Goal: Task Accomplishment & Management: Use online tool/utility

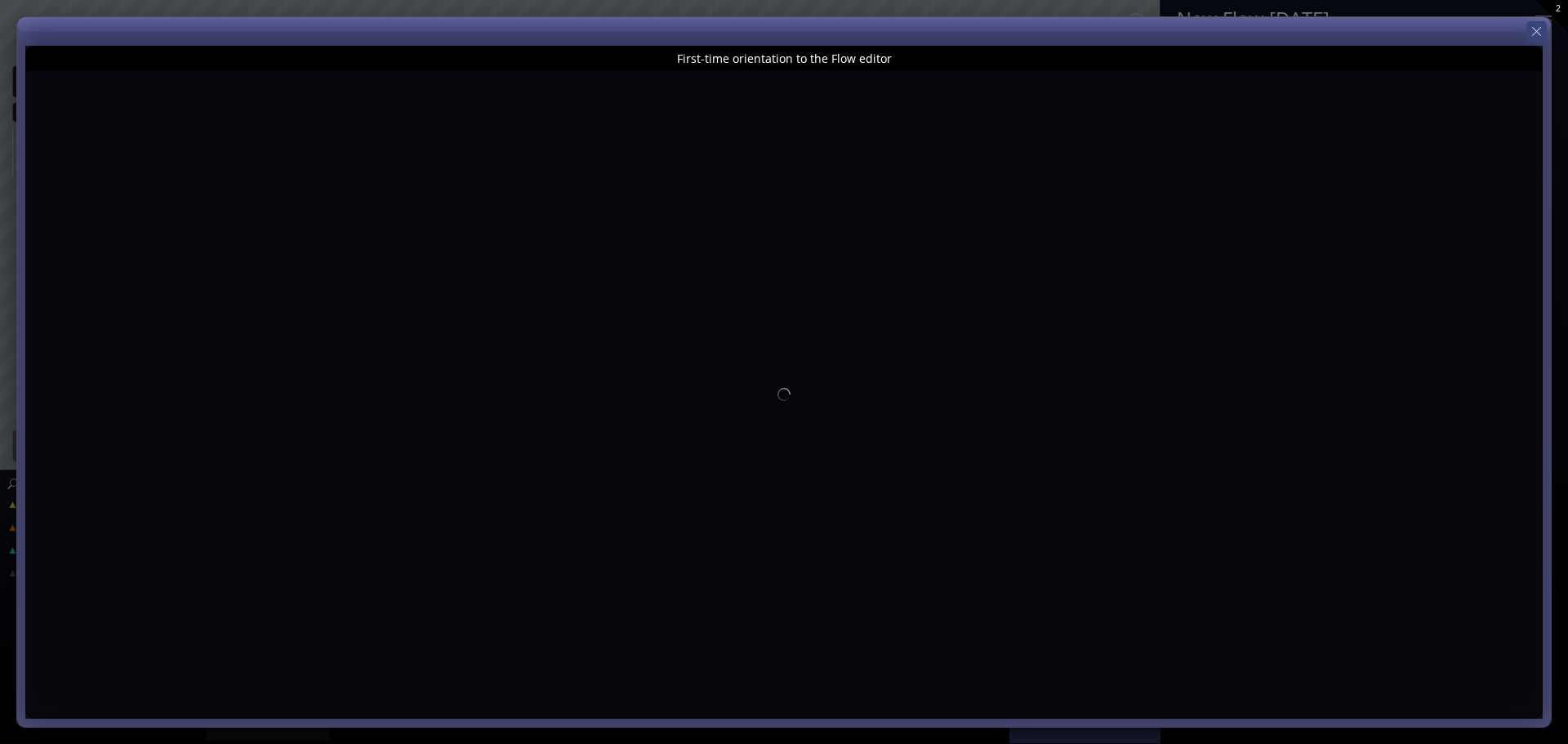
click at [1529, 31] on icon at bounding box center [1536, 31] width 15 height 15
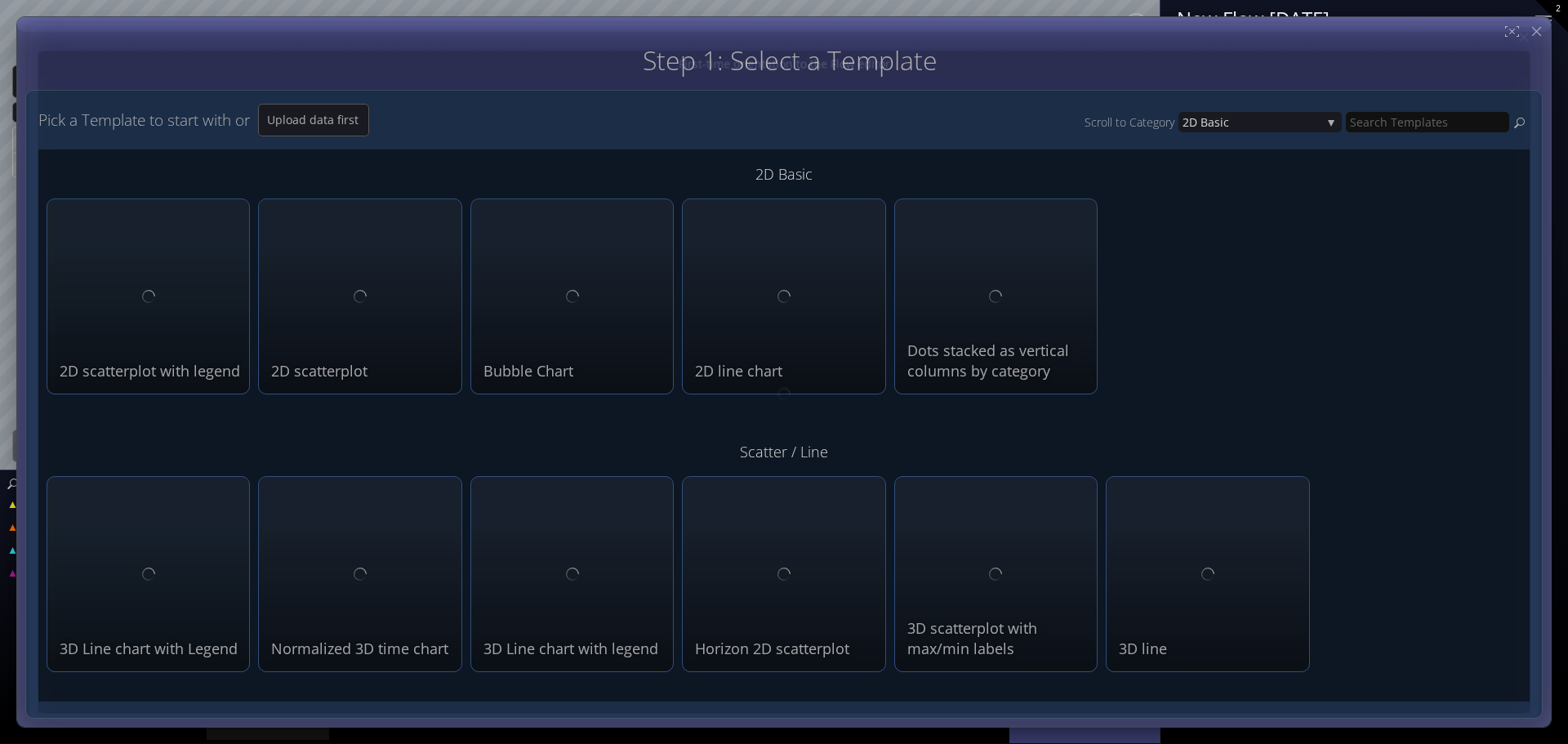
type input "Magic help"
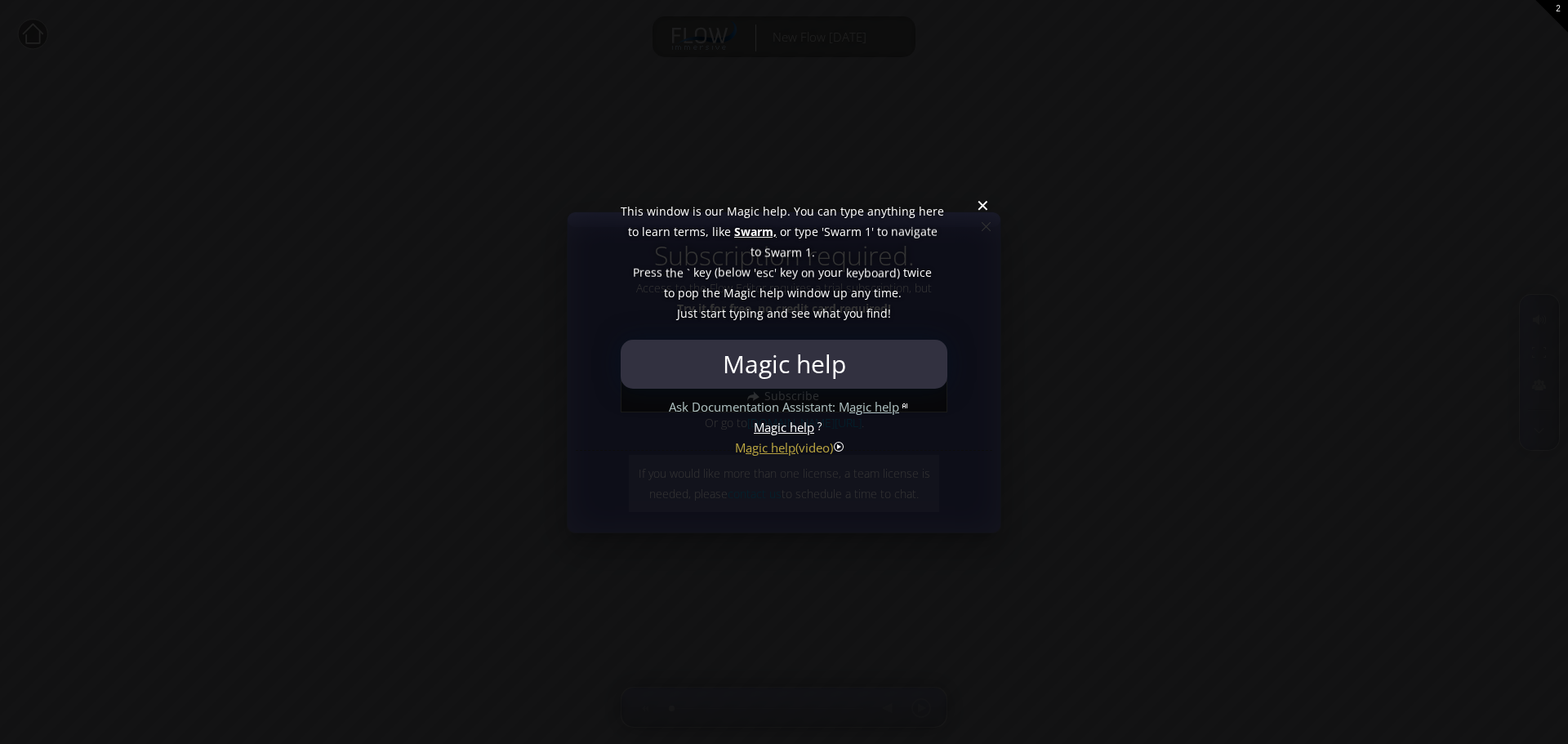
click at [983, 213] on div at bounding box center [784, 372] width 1568 height 744
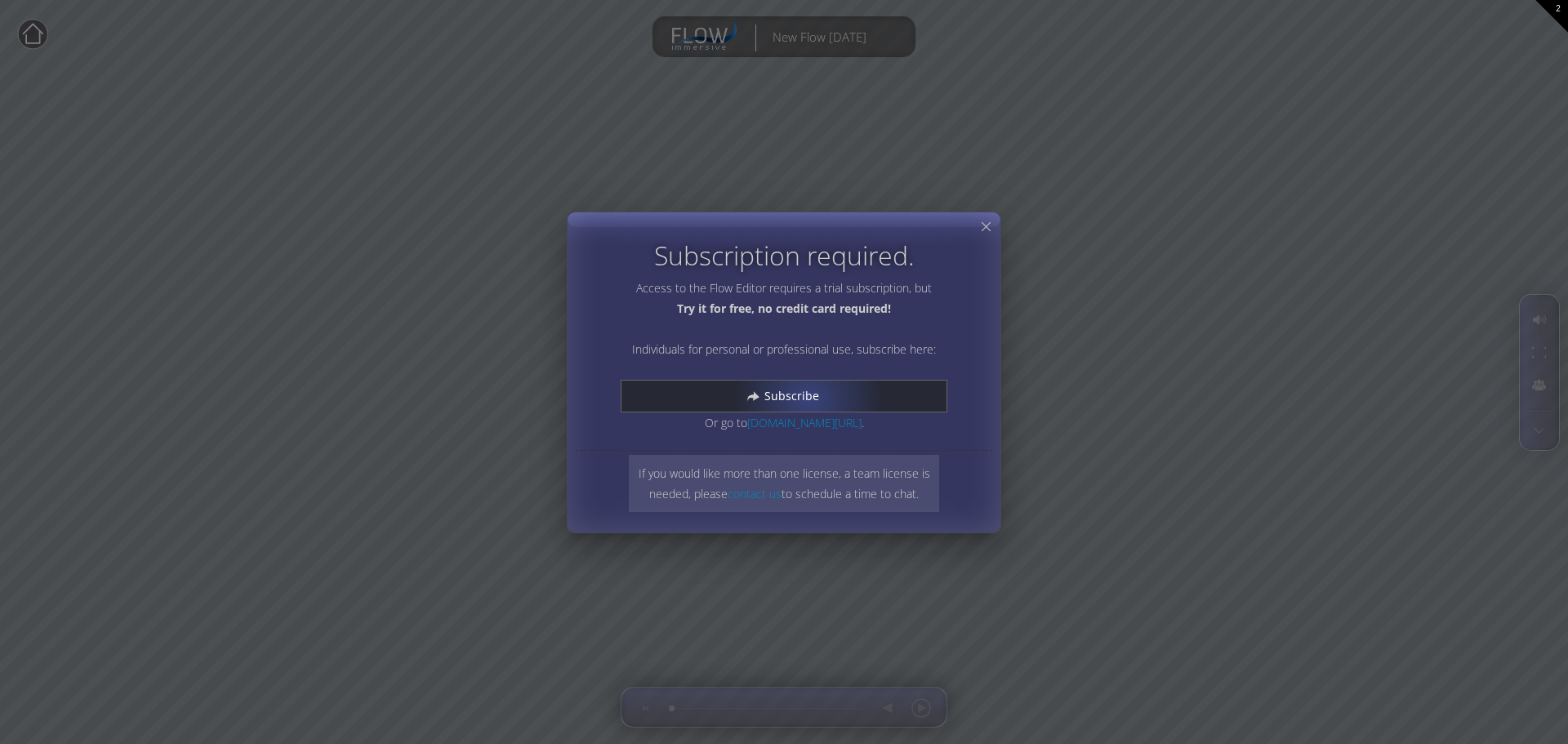
click at [807, 398] on span "Subscribe" at bounding box center [796, 396] width 65 height 16
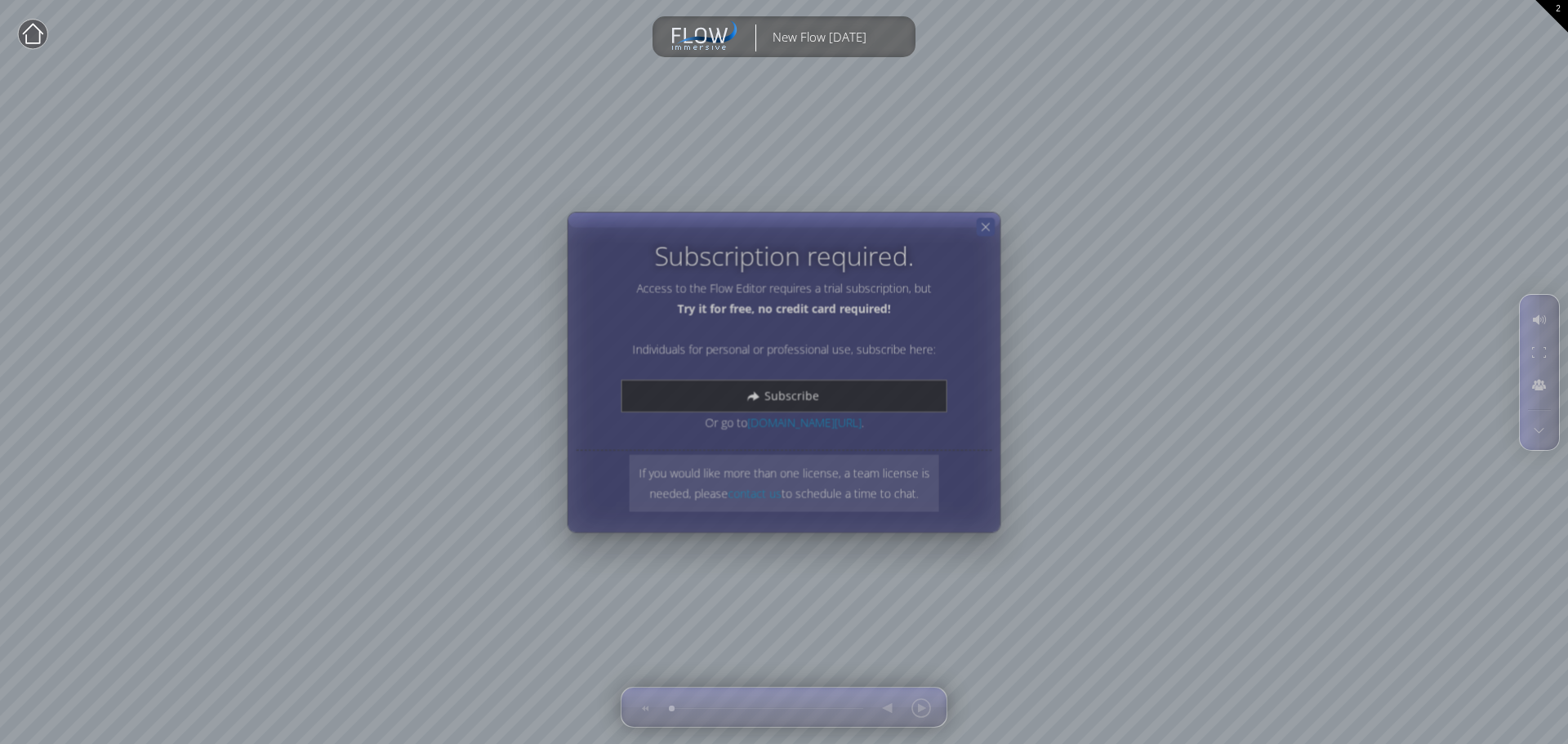
click at [992, 232] on icon at bounding box center [985, 226] width 13 height 13
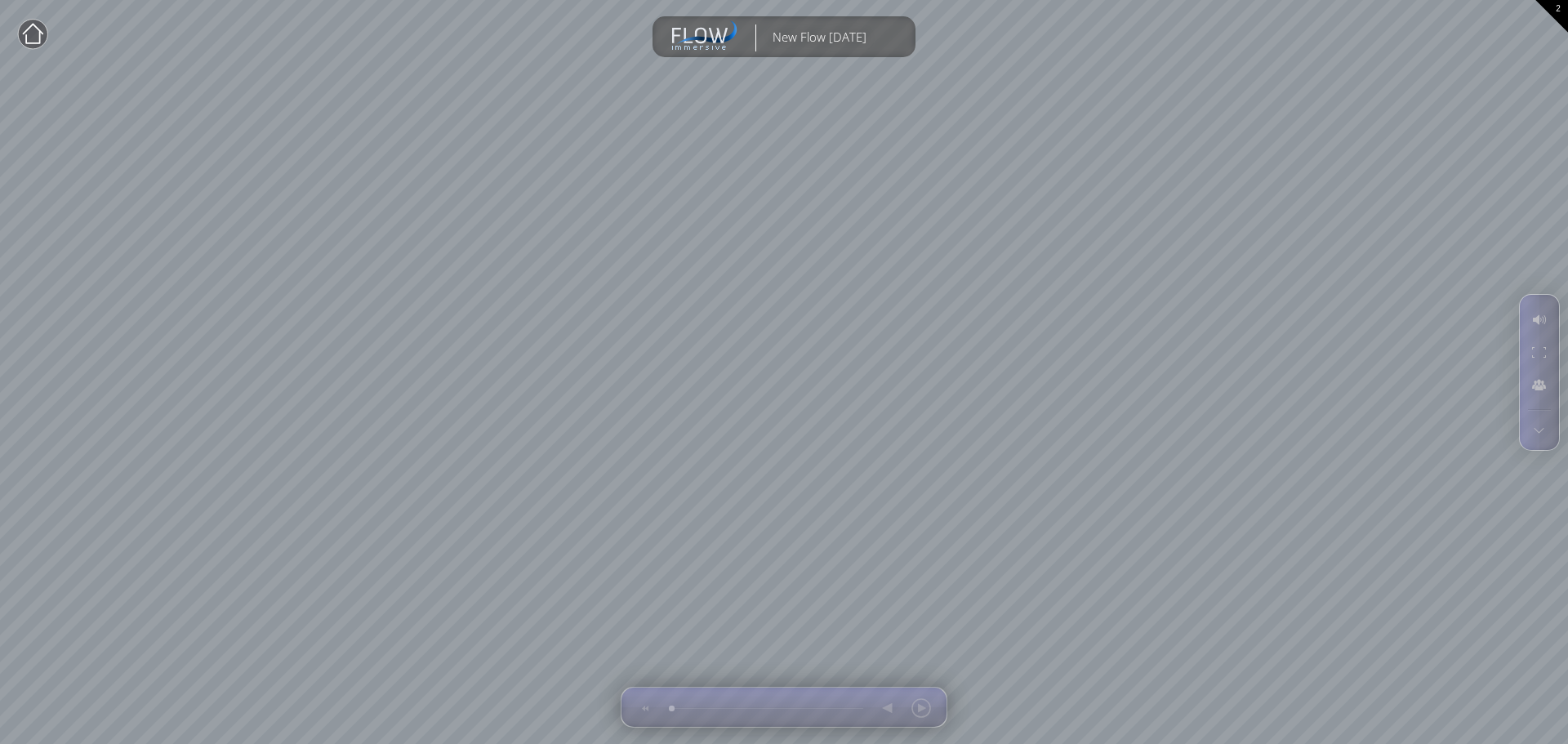
click at [21, 39] on circle at bounding box center [32, 34] width 30 height 30
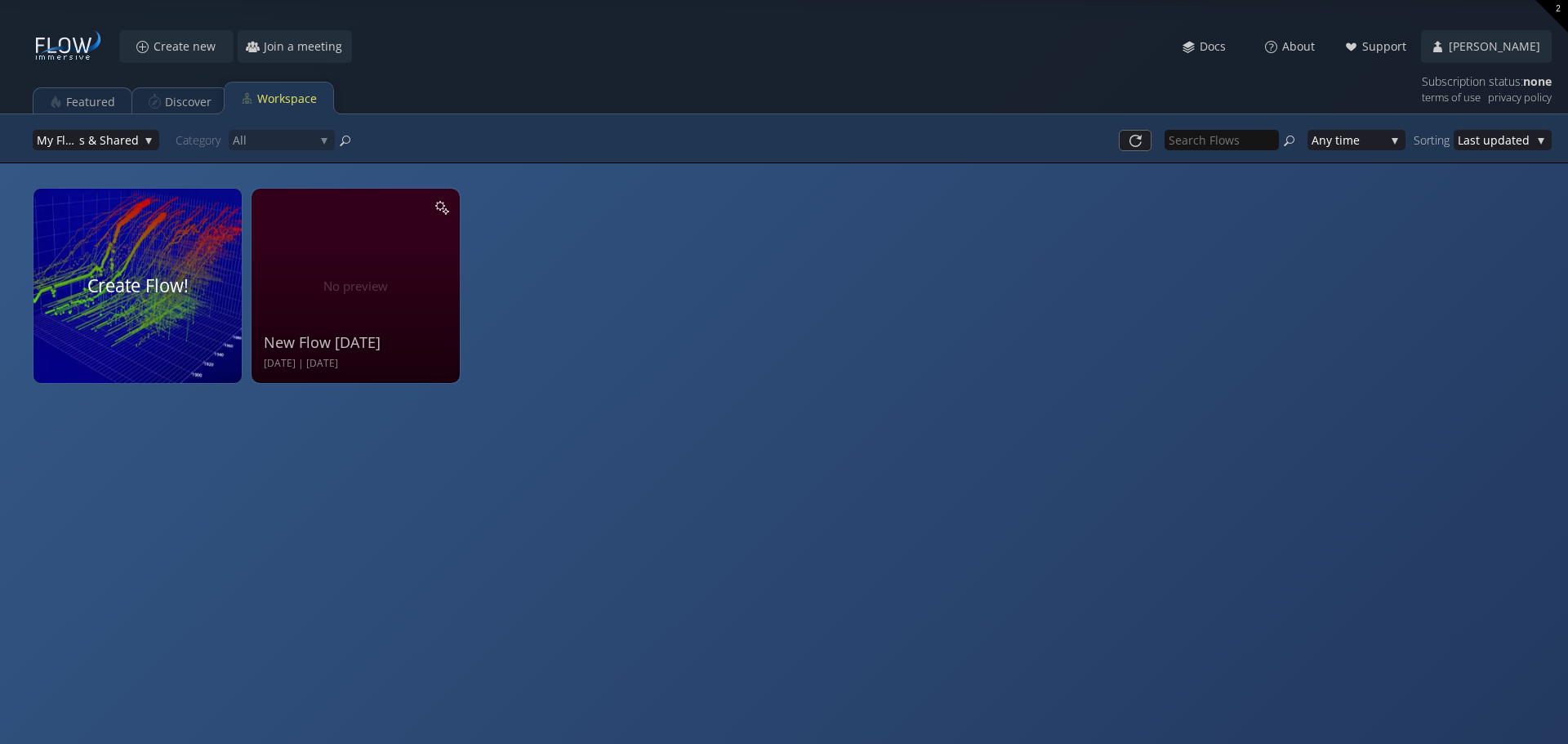
click at [157, 288] on div at bounding box center [138, 285] width 221 height 206
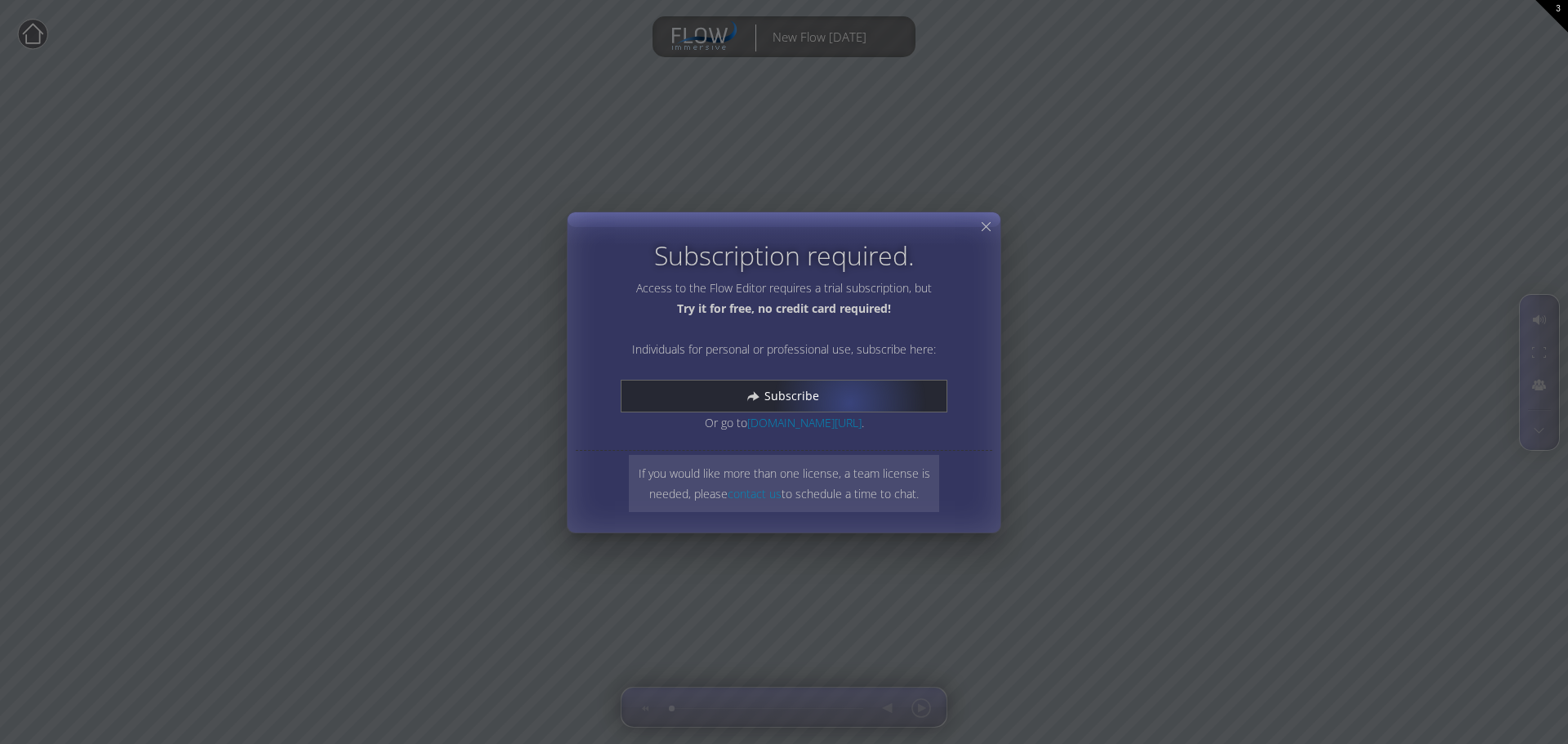
click at [840, 398] on div "Subscribe" at bounding box center [784, 396] width 325 height 31
click at [980, 231] on icon at bounding box center [986, 226] width 15 height 15
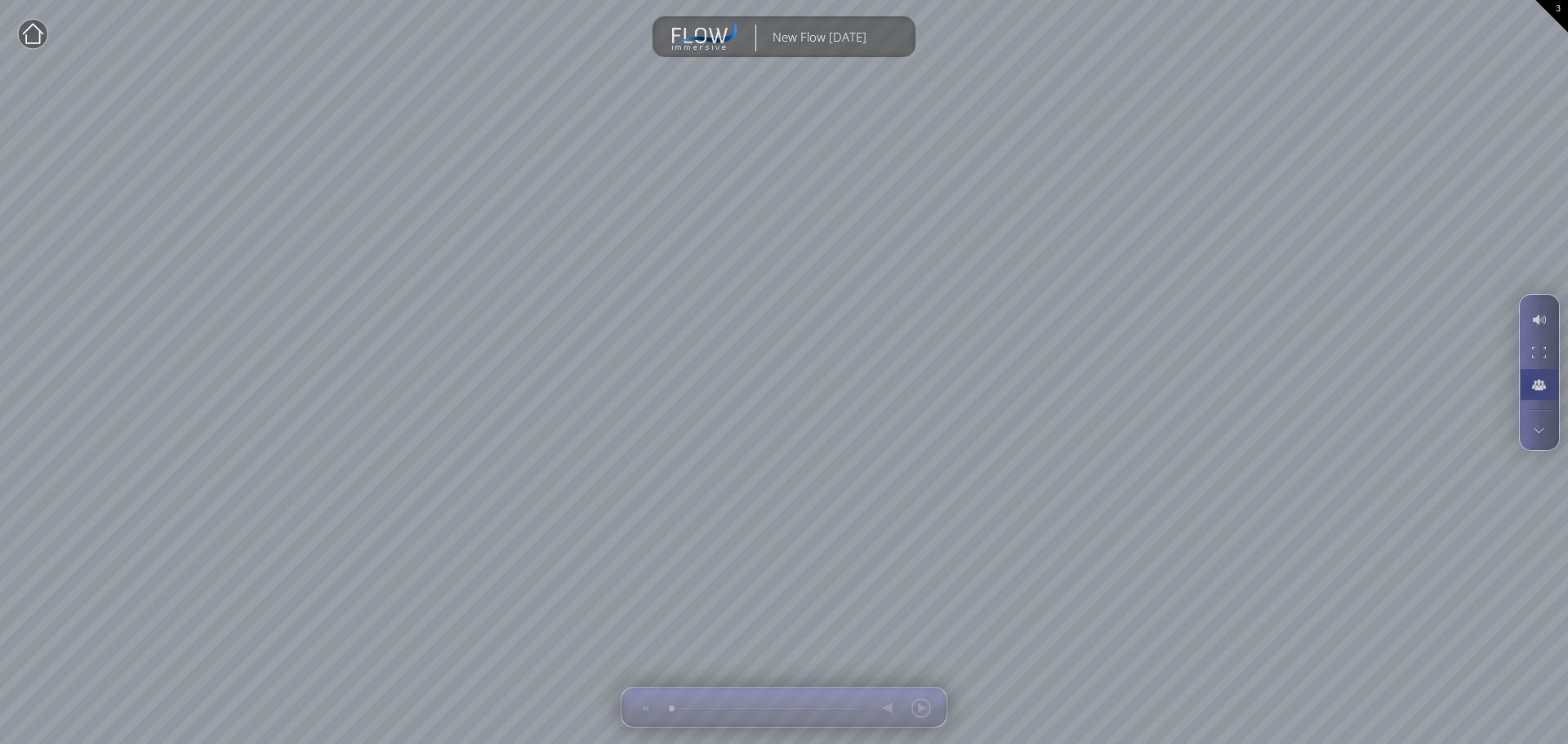
click at [1535, 384] on div at bounding box center [1539, 384] width 30 height 31
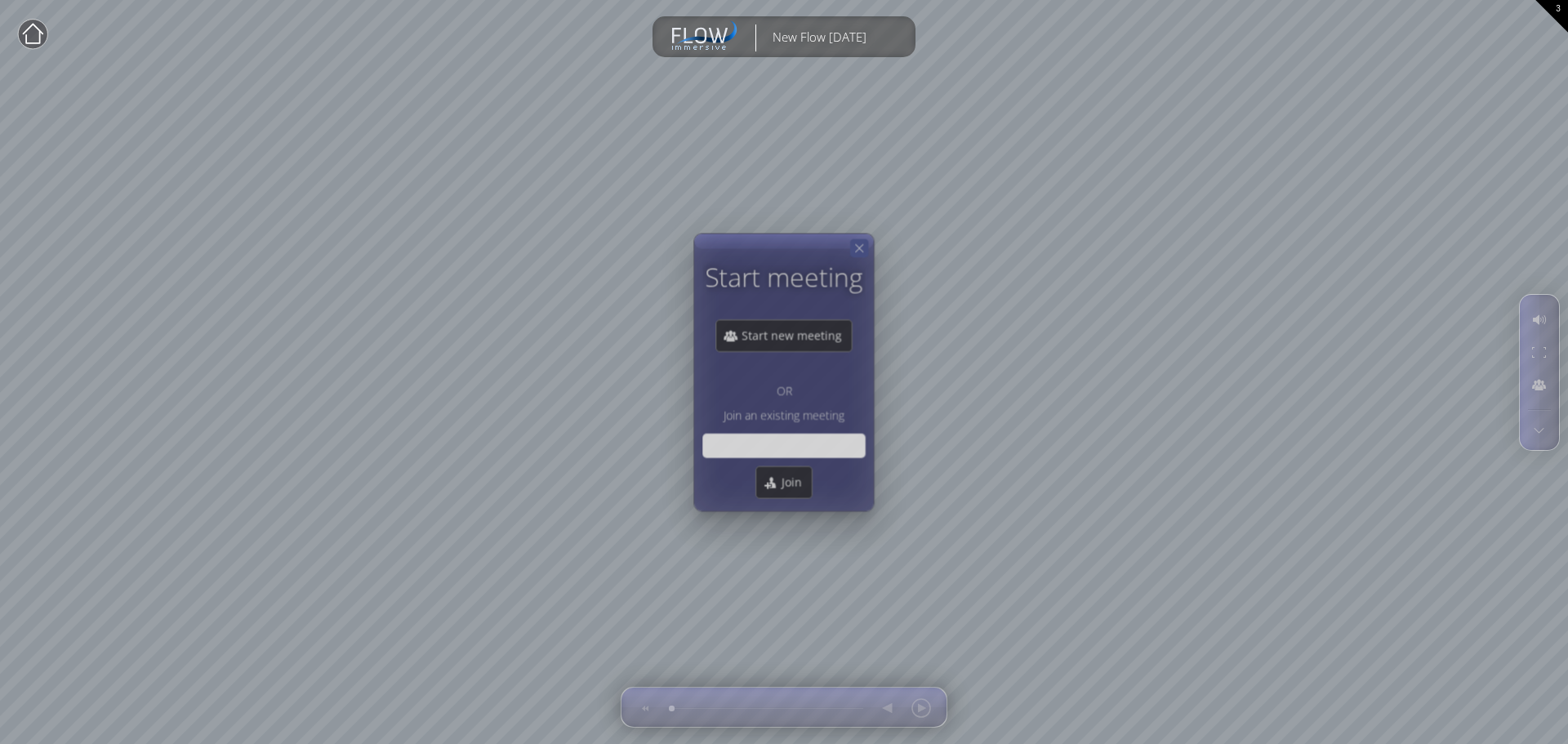
click at [852, 250] on icon at bounding box center [858, 248] width 13 height 13
